Goal: Task Accomplishment & Management: Manage account settings

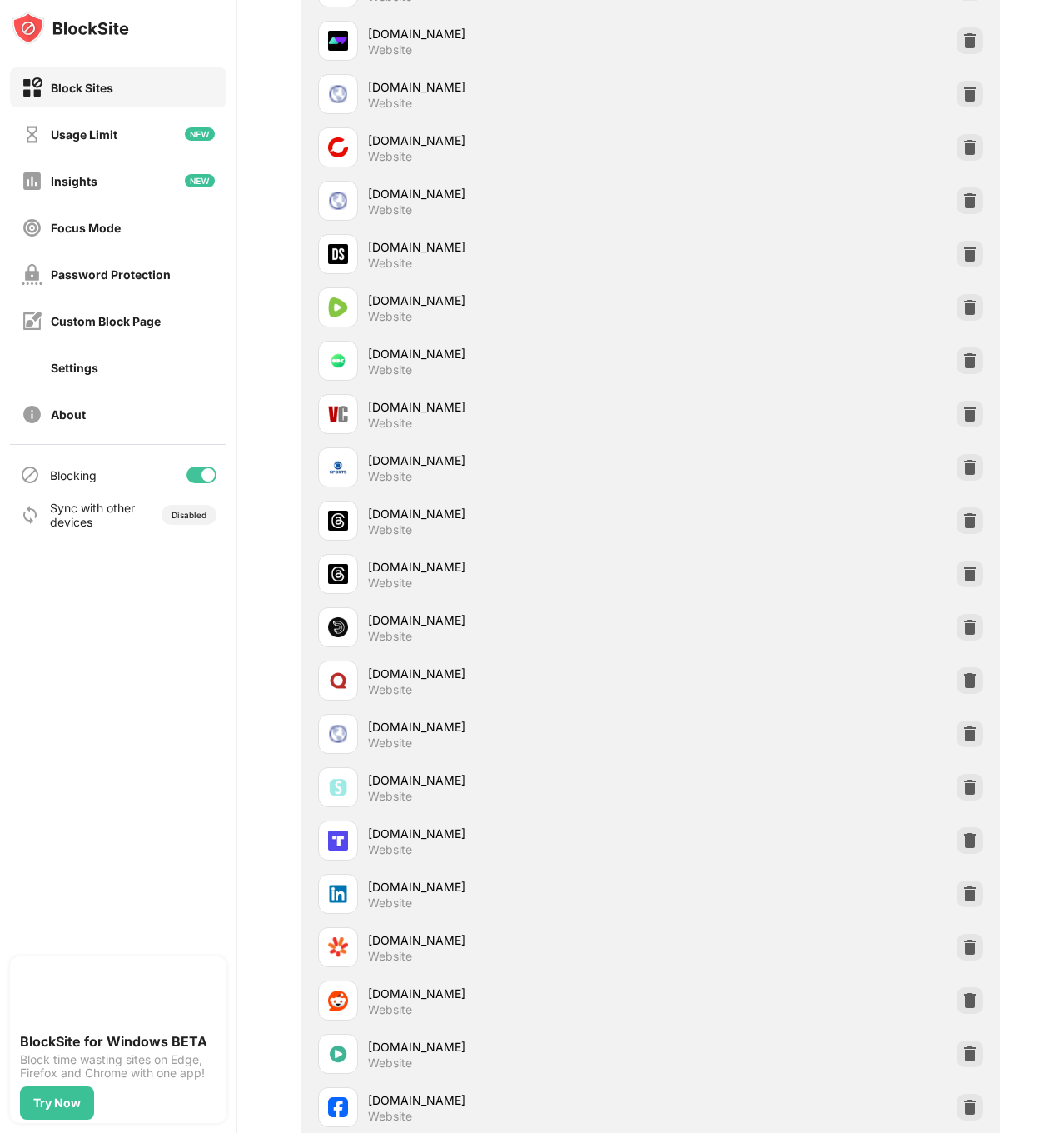
scroll to position [1171, 0]
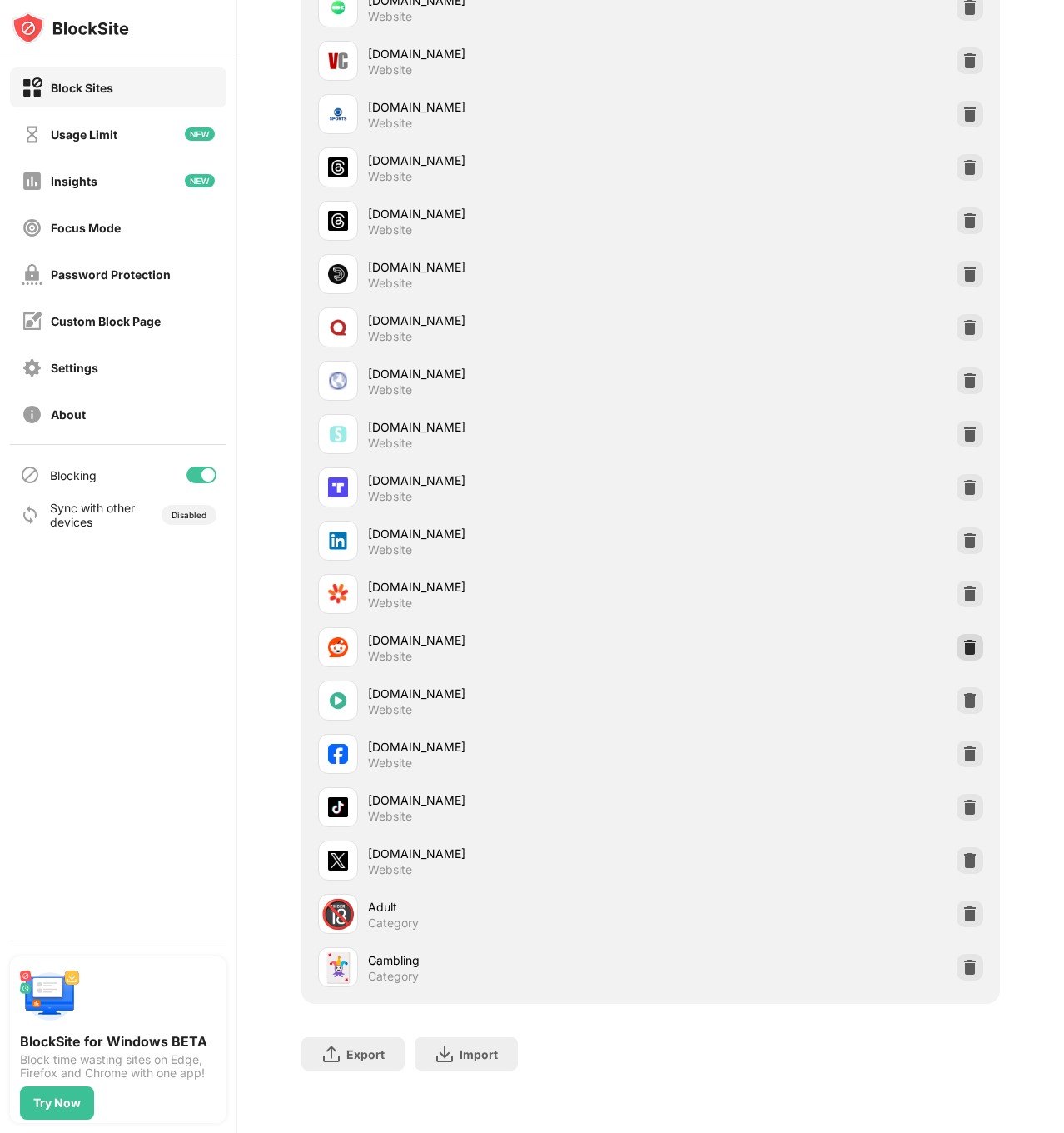
click at [968, 645] on img at bounding box center [969, 647] width 16 height 16
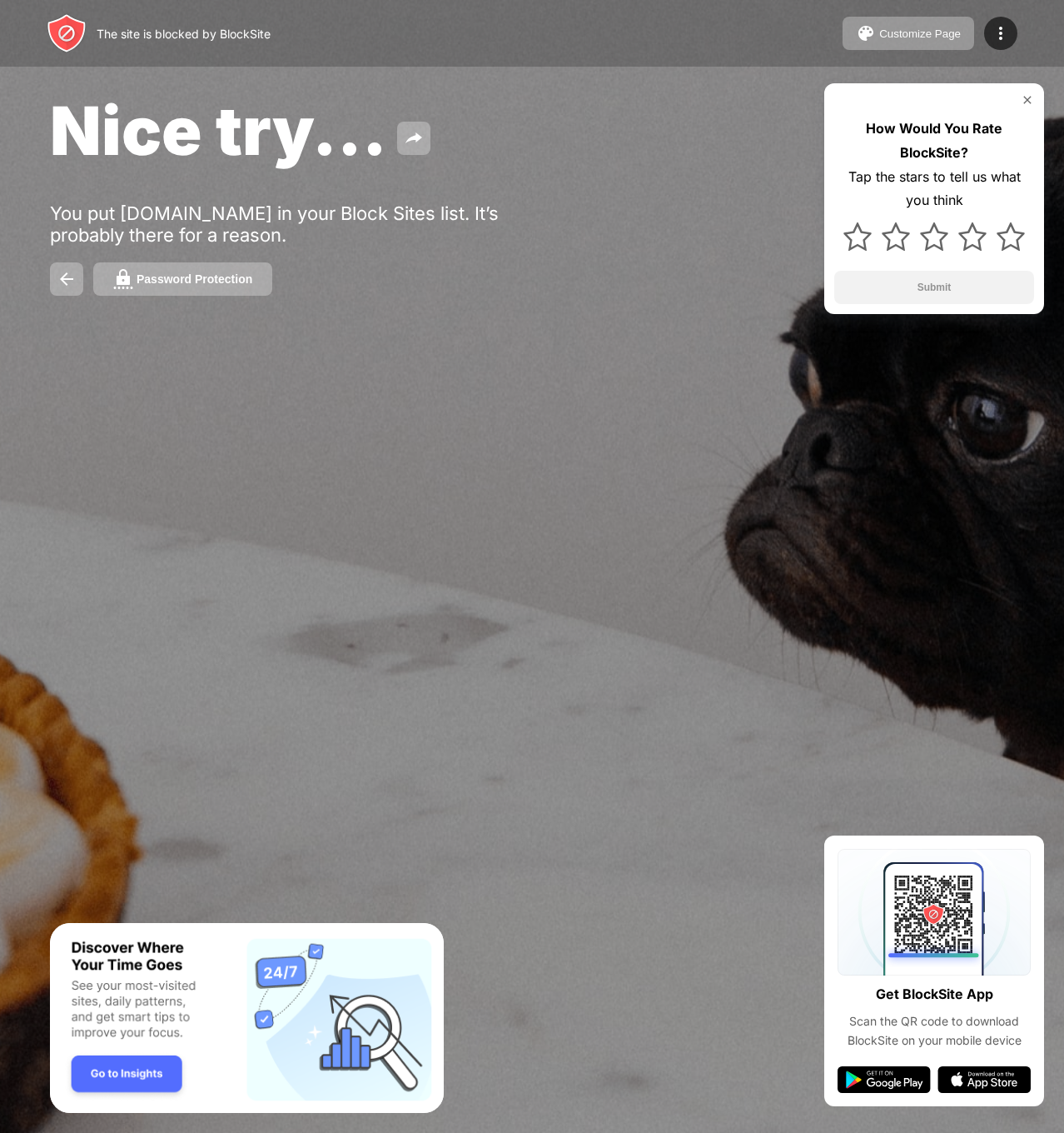
click at [1025, 104] on img at bounding box center [1027, 99] width 14 height 14
